Goal: Find specific page/section: Find specific page/section

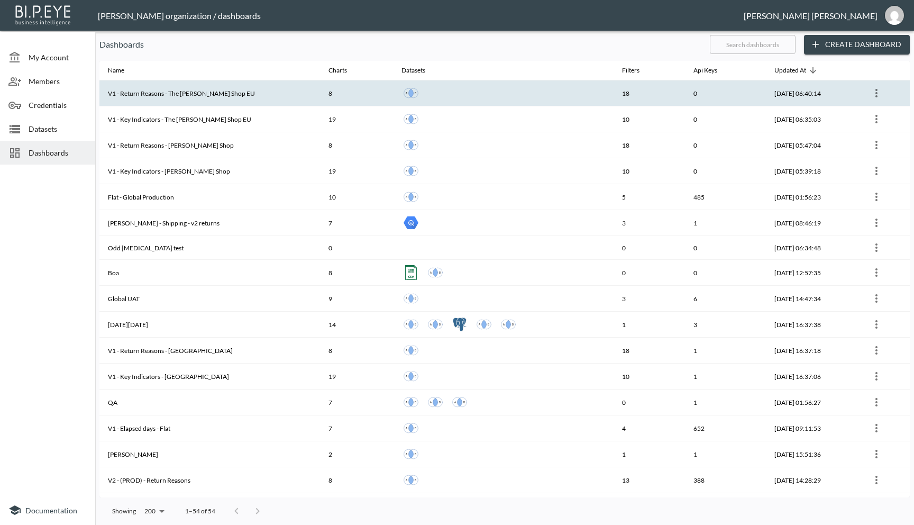
click at [256, 96] on th "V1 - Return Reasons - The [PERSON_NAME] Shop EU" at bounding box center [209, 93] width 221 height 26
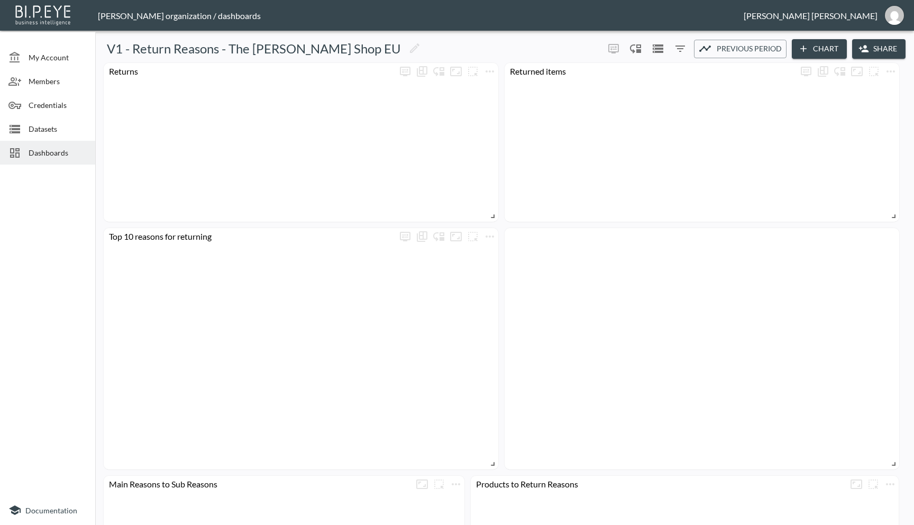
click at [60, 153] on span "Dashboards" at bounding box center [58, 152] width 58 height 11
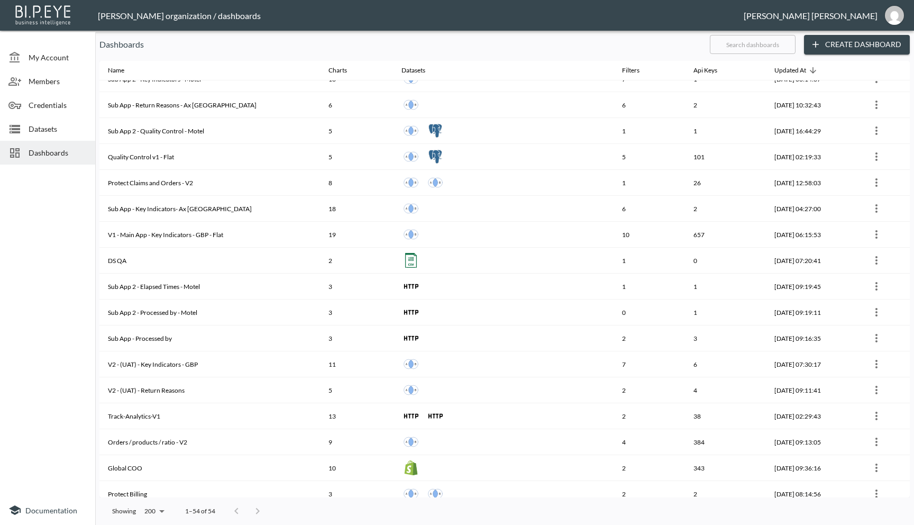
scroll to position [739, 0]
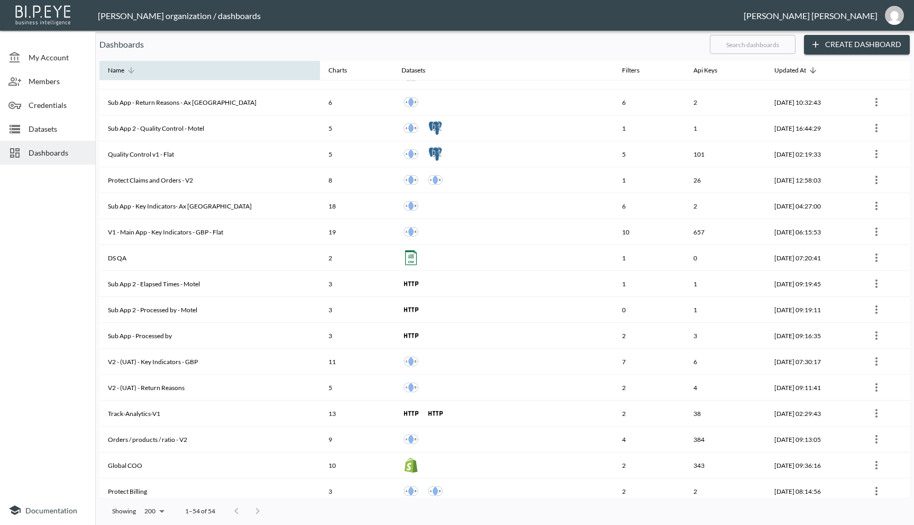
click at [125, 71] on span "Name" at bounding box center [123, 70] width 30 height 13
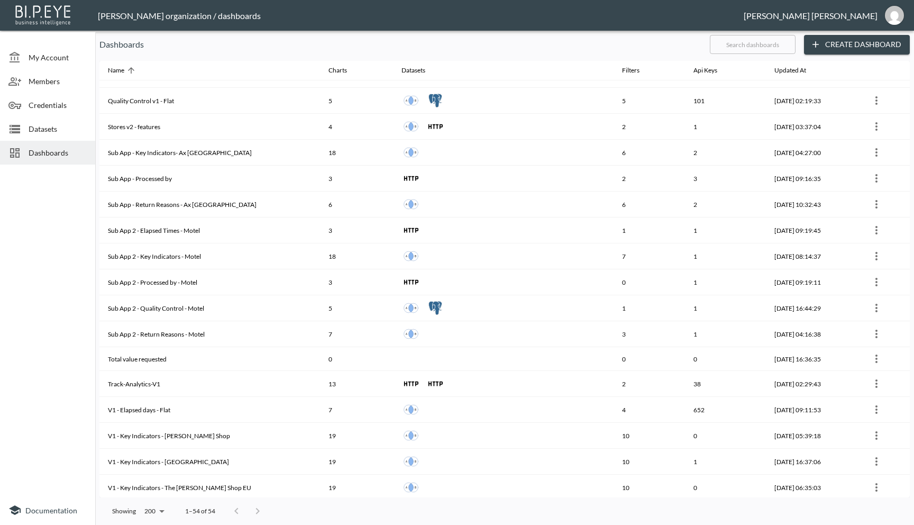
scroll to position [975, 0]
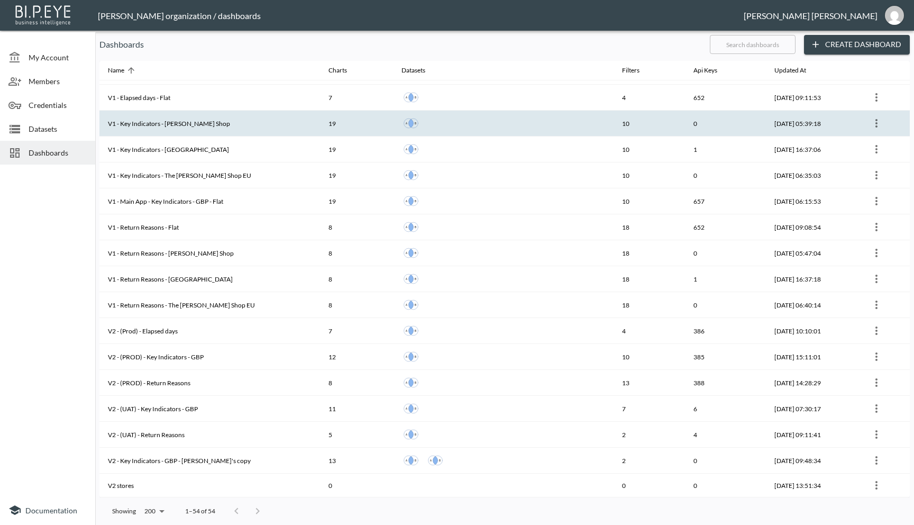
click at [196, 132] on th "V1 - Key Indicators - [PERSON_NAME] Shop" at bounding box center [209, 124] width 221 height 26
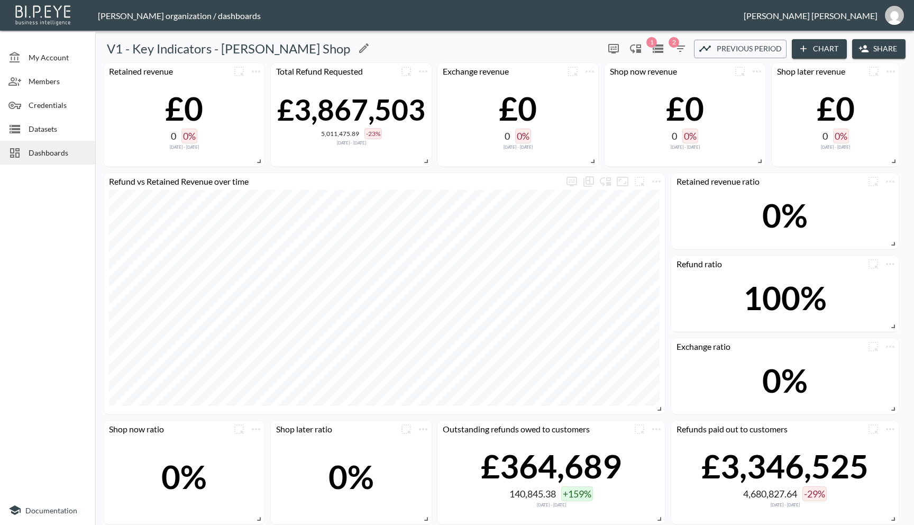
click at [222, 49] on h5 "V1 - Key Indicators - [PERSON_NAME] Shop" at bounding box center [228, 48] width 243 height 17
click at [47, 156] on span "Dashboards" at bounding box center [58, 152] width 58 height 11
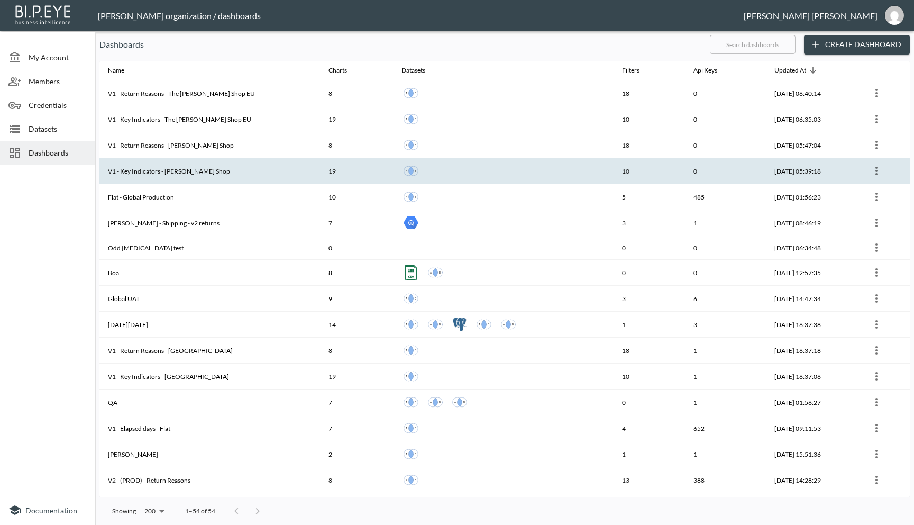
click at [876, 173] on icon "more" at bounding box center [876, 171] width 13 height 13
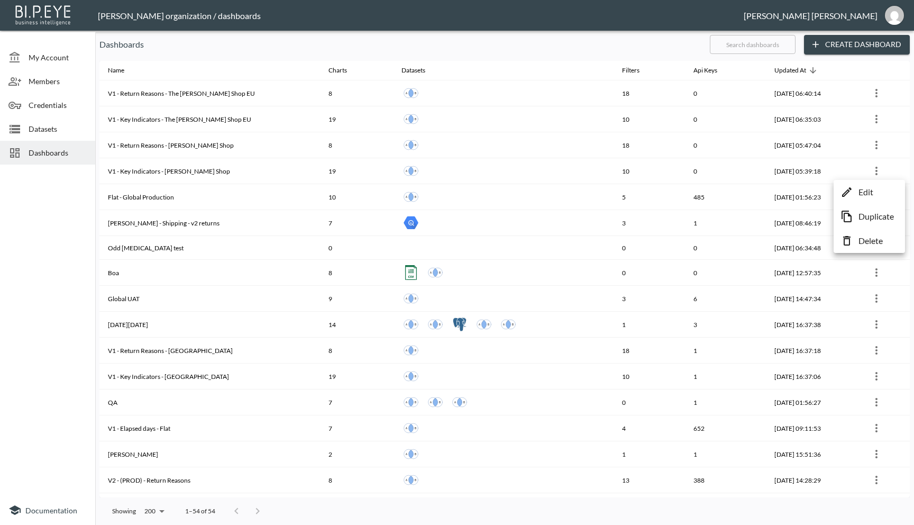
click at [862, 194] on p "Edit" at bounding box center [866, 192] width 15 height 13
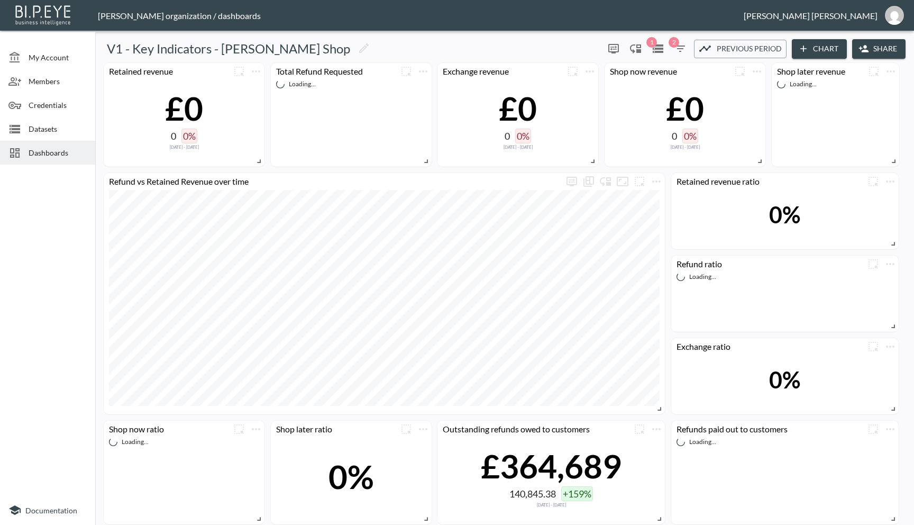
click at [676, 53] on icon "button" at bounding box center [680, 48] width 13 height 13
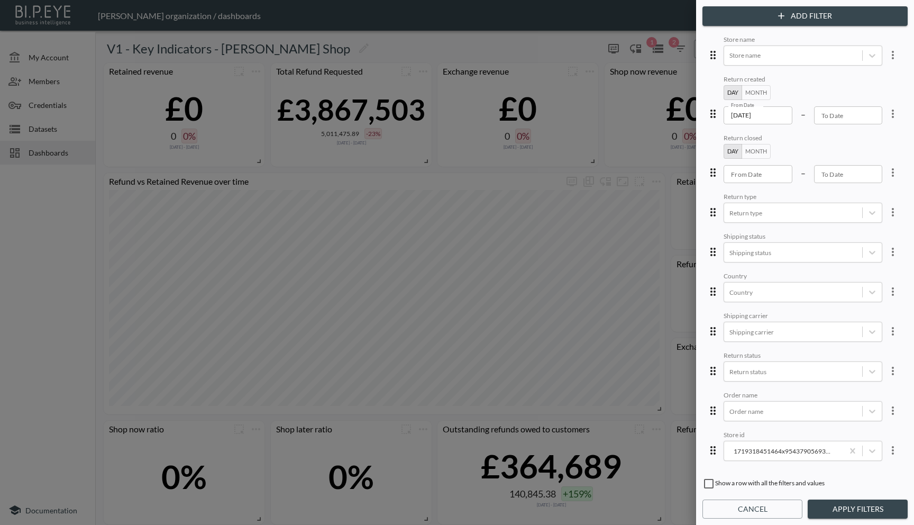
click at [610, 51] on div at bounding box center [457, 262] width 914 height 525
click at [539, 48] on div at bounding box center [457, 262] width 914 height 525
click at [458, 54] on div at bounding box center [457, 262] width 914 height 525
click at [443, 52] on div at bounding box center [457, 262] width 914 height 525
click at [40, 302] on div at bounding box center [457, 262] width 914 height 525
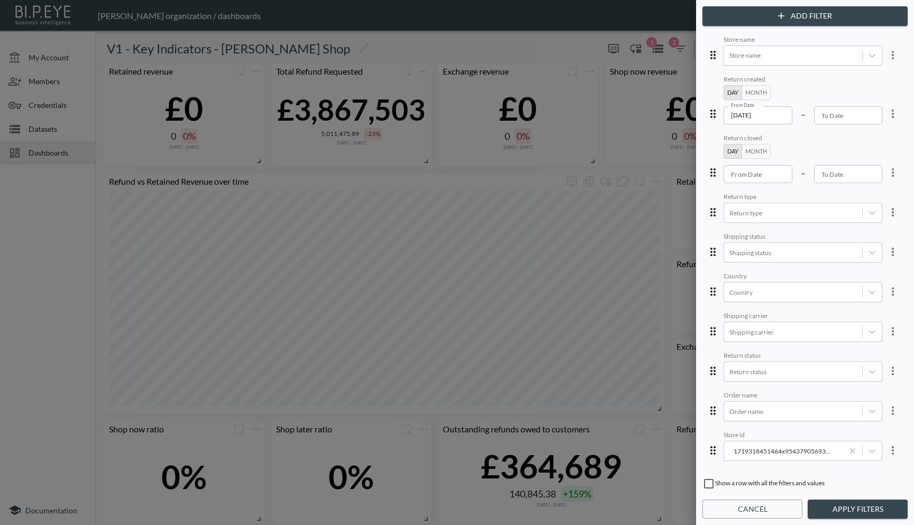
click at [723, 506] on button "Cancel" at bounding box center [753, 509] width 100 height 20
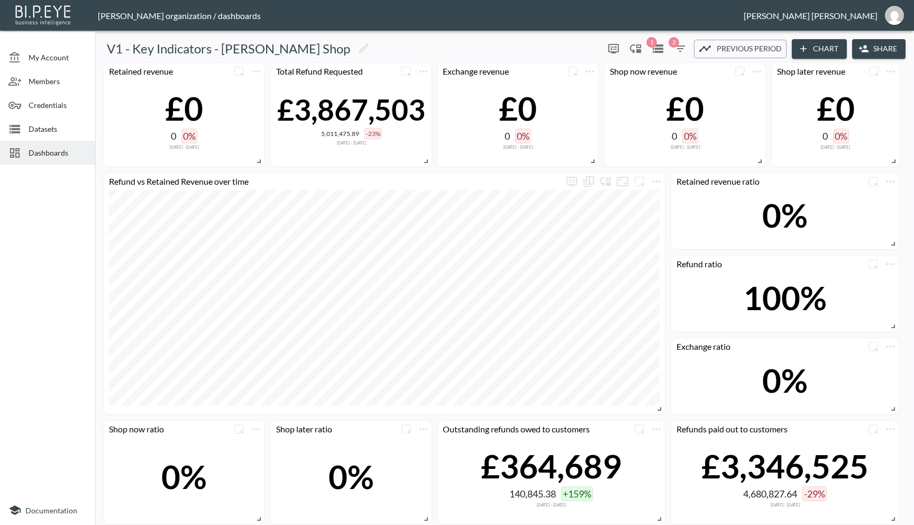
click at [871, 49] on button "Share" at bounding box center [878, 49] width 53 height 20
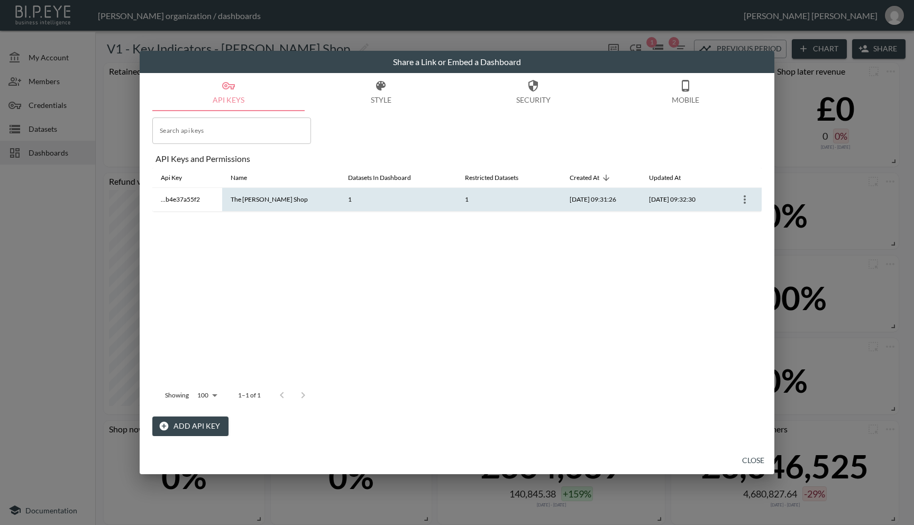
click at [745, 204] on icon "more" at bounding box center [745, 199] width 2 height 8
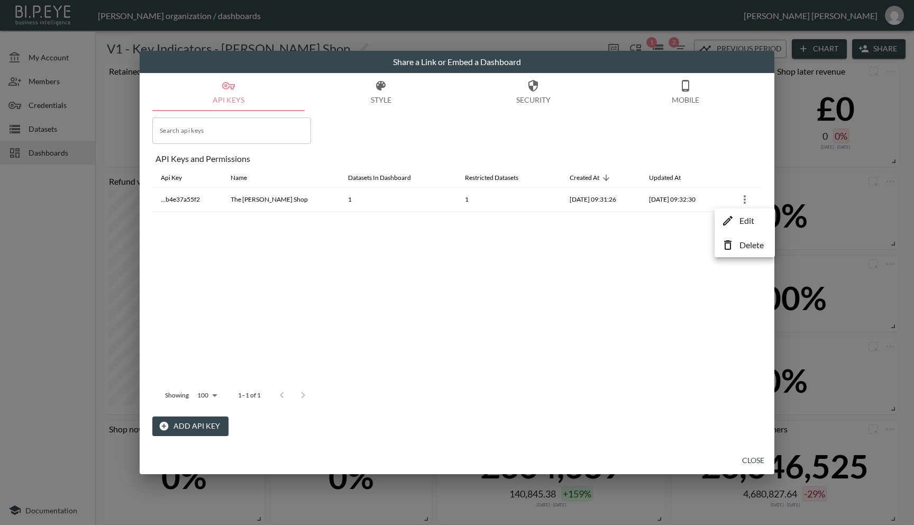
click at [586, 239] on div at bounding box center [457, 262] width 914 height 525
click at [755, 464] on button "Close" at bounding box center [754, 461] width 34 height 20
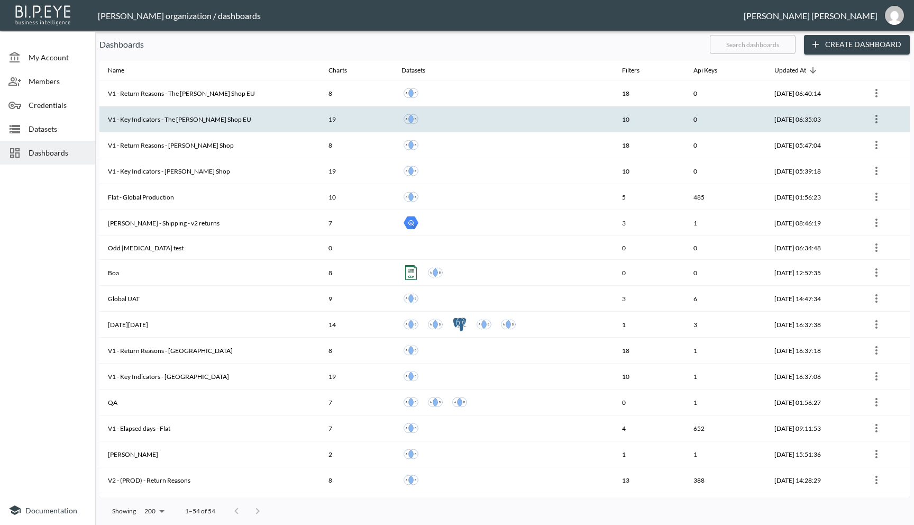
click at [205, 131] on th "V1 - Key Indicators - The [PERSON_NAME] Shop EU" at bounding box center [209, 119] width 221 height 26
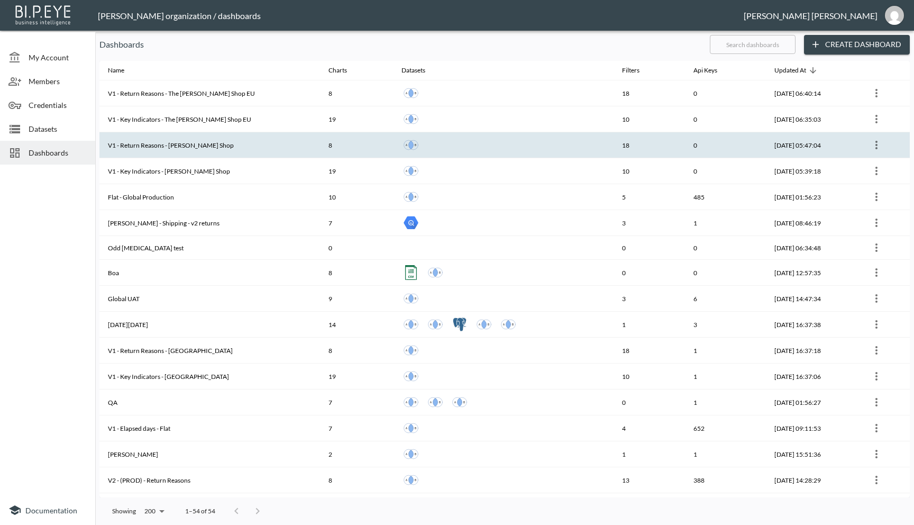
click at [248, 150] on th "V1 - Return Reasons - [PERSON_NAME] Shop" at bounding box center [209, 145] width 221 height 26
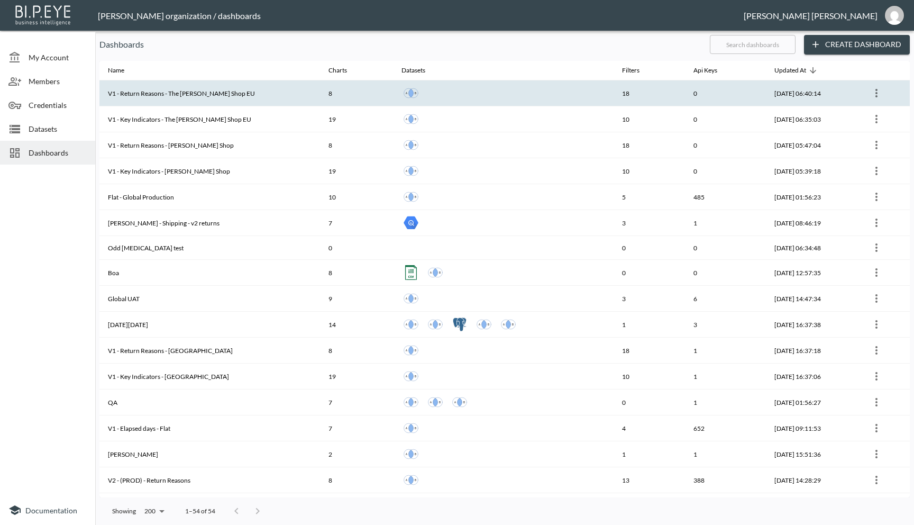
click at [228, 101] on th "V1 - Return Reasons - The [PERSON_NAME] Shop EU" at bounding box center [209, 93] width 221 height 26
